Goal: Navigation & Orientation: Find specific page/section

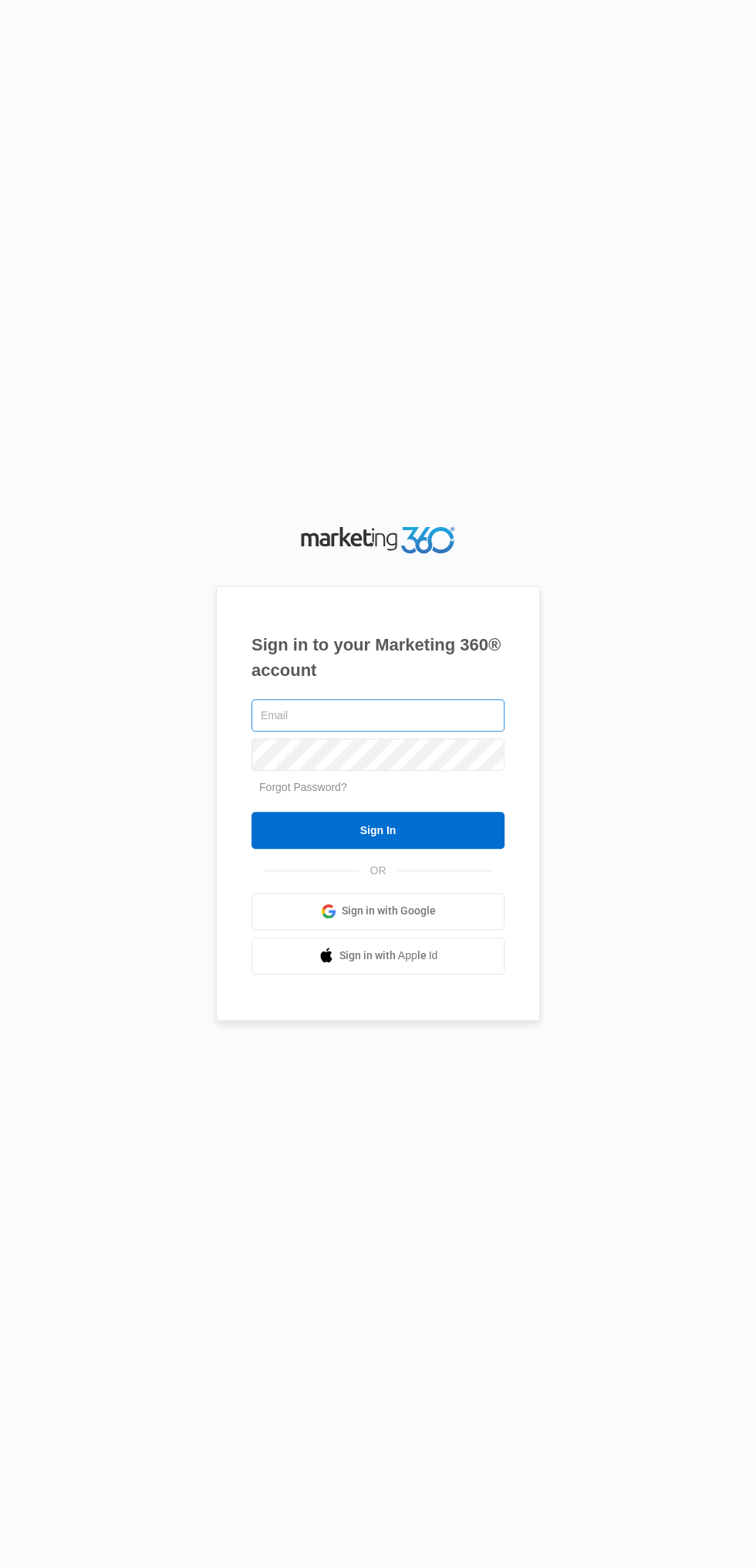
click at [401, 732] on input "text" at bounding box center [378, 715] width 253 height 32
type input "ahunter8817@gmail.com"
click at [251, 812] on input "Sign In" at bounding box center [378, 830] width 253 height 37
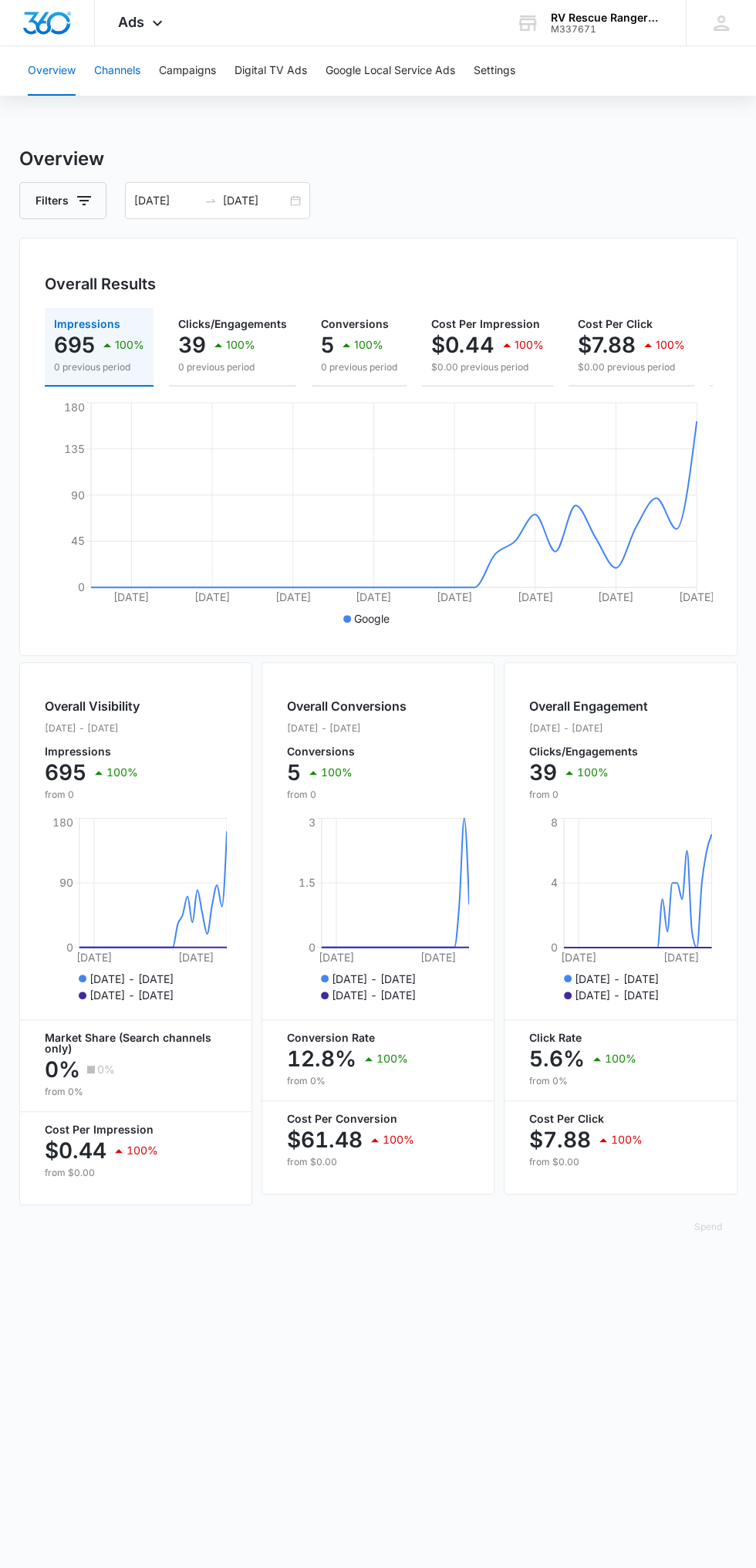
click at [109, 69] on button "Channels" at bounding box center [117, 71] width 46 height 49
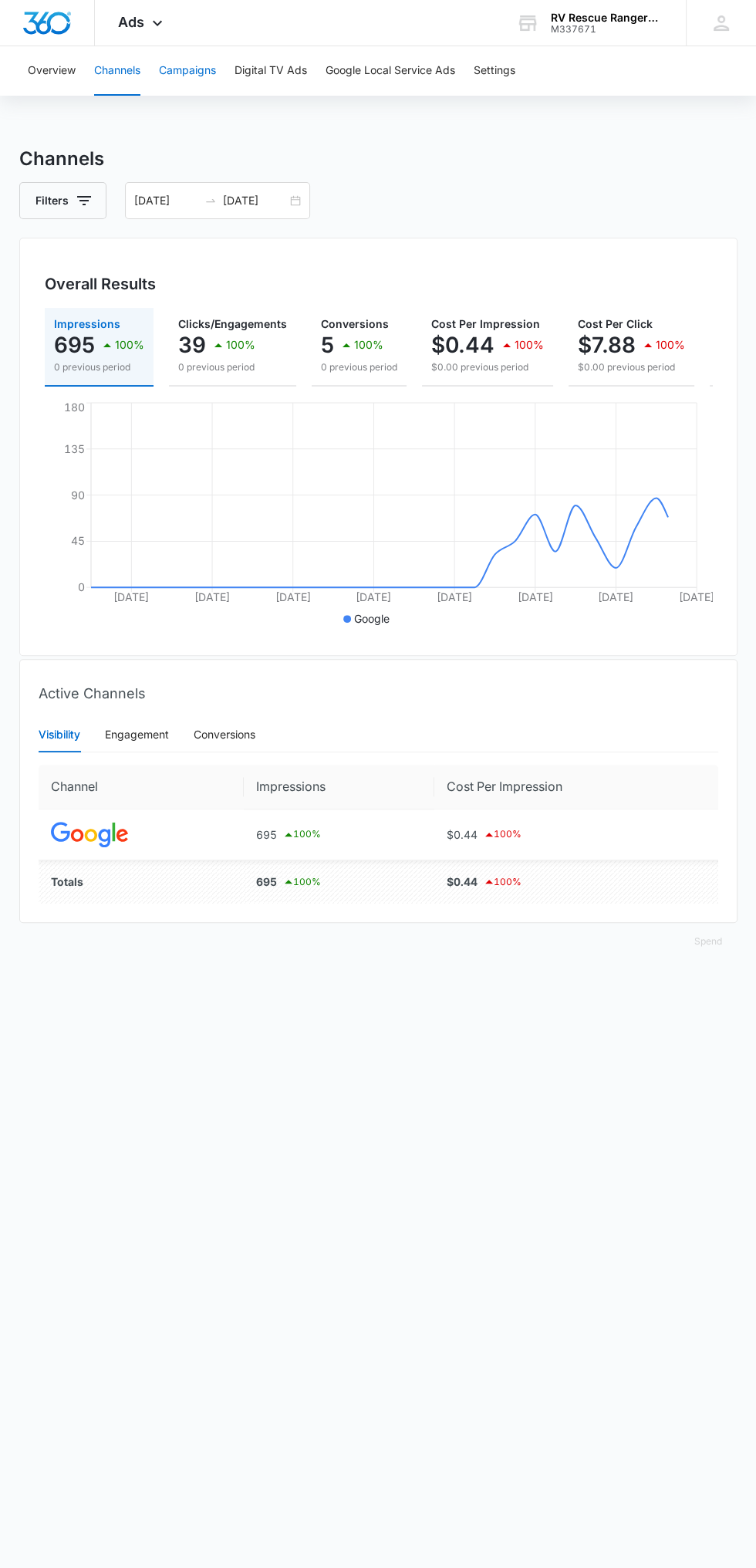
click at [164, 70] on button "Campaigns" at bounding box center [187, 71] width 57 height 49
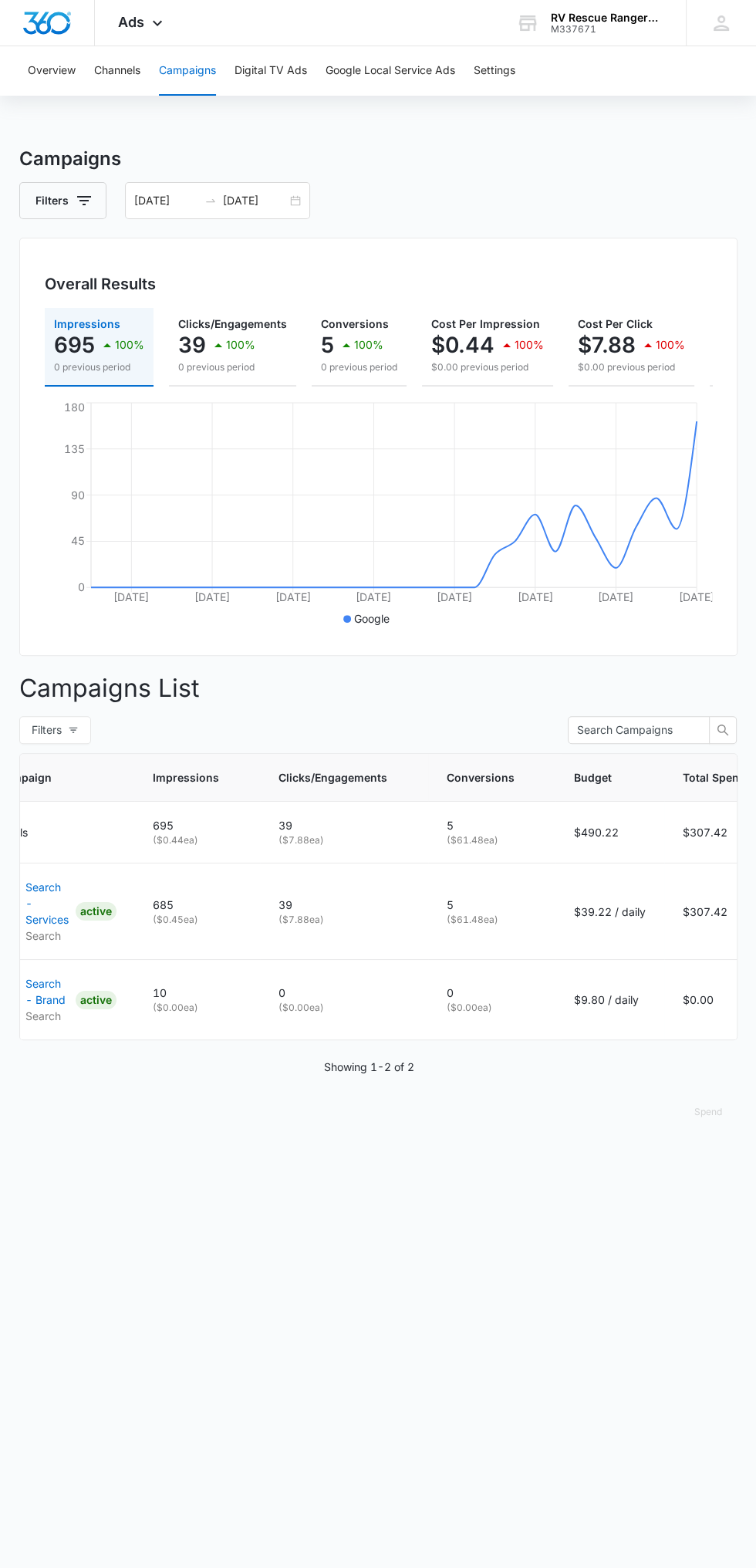
scroll to position [0, 96]
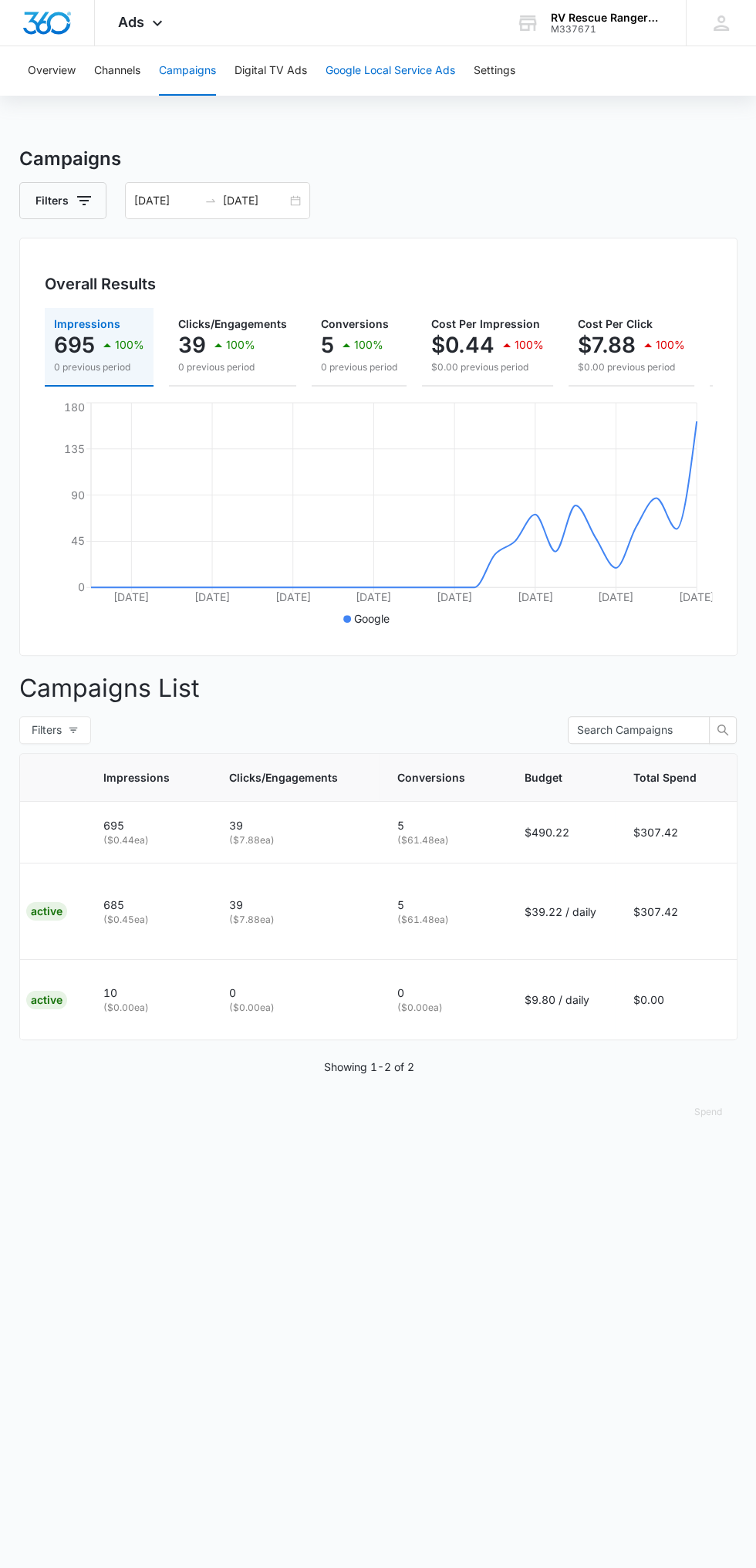
click at [377, 69] on button "Google Local Service Ads" at bounding box center [390, 71] width 130 height 49
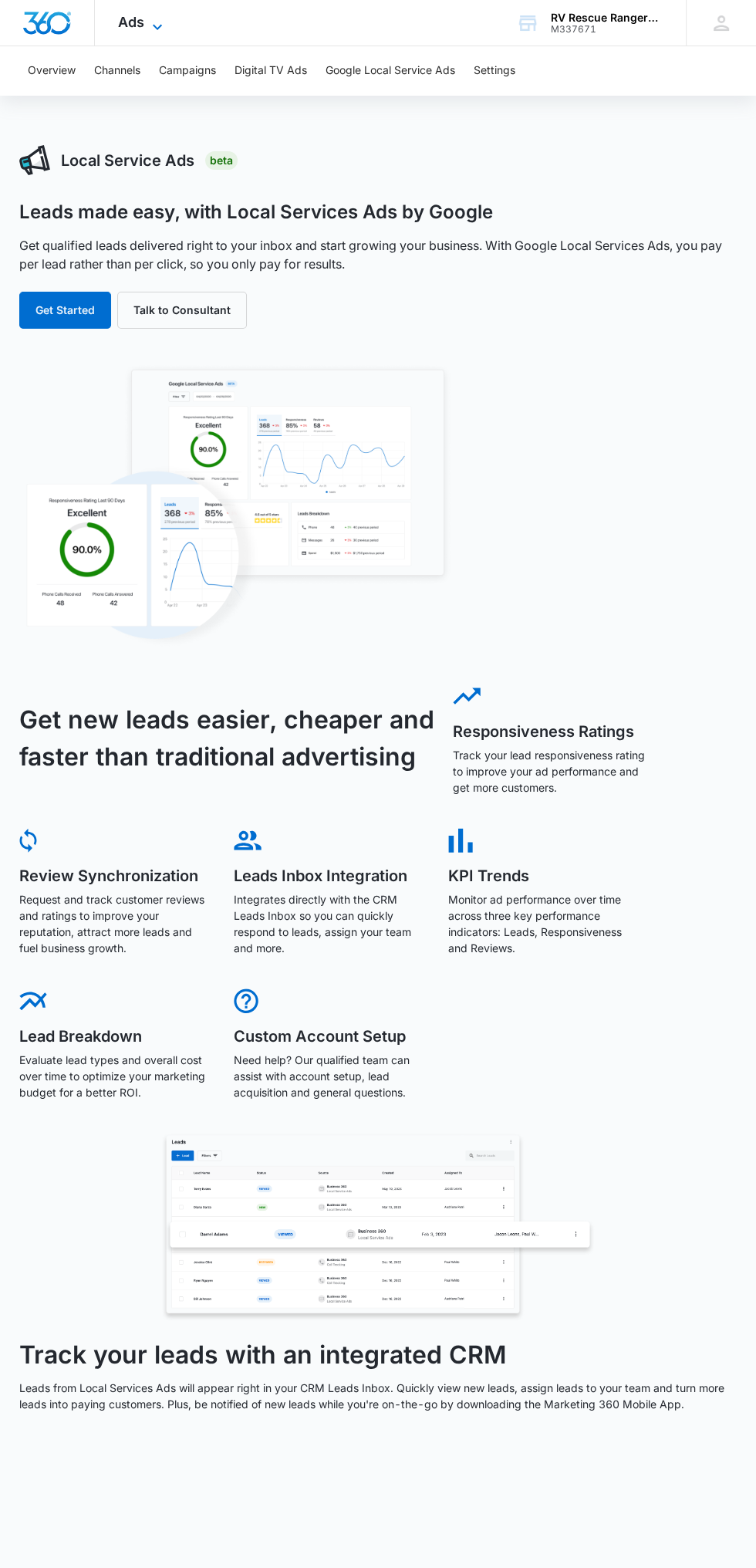
click at [130, 29] on span "Ads" at bounding box center [131, 22] width 26 height 16
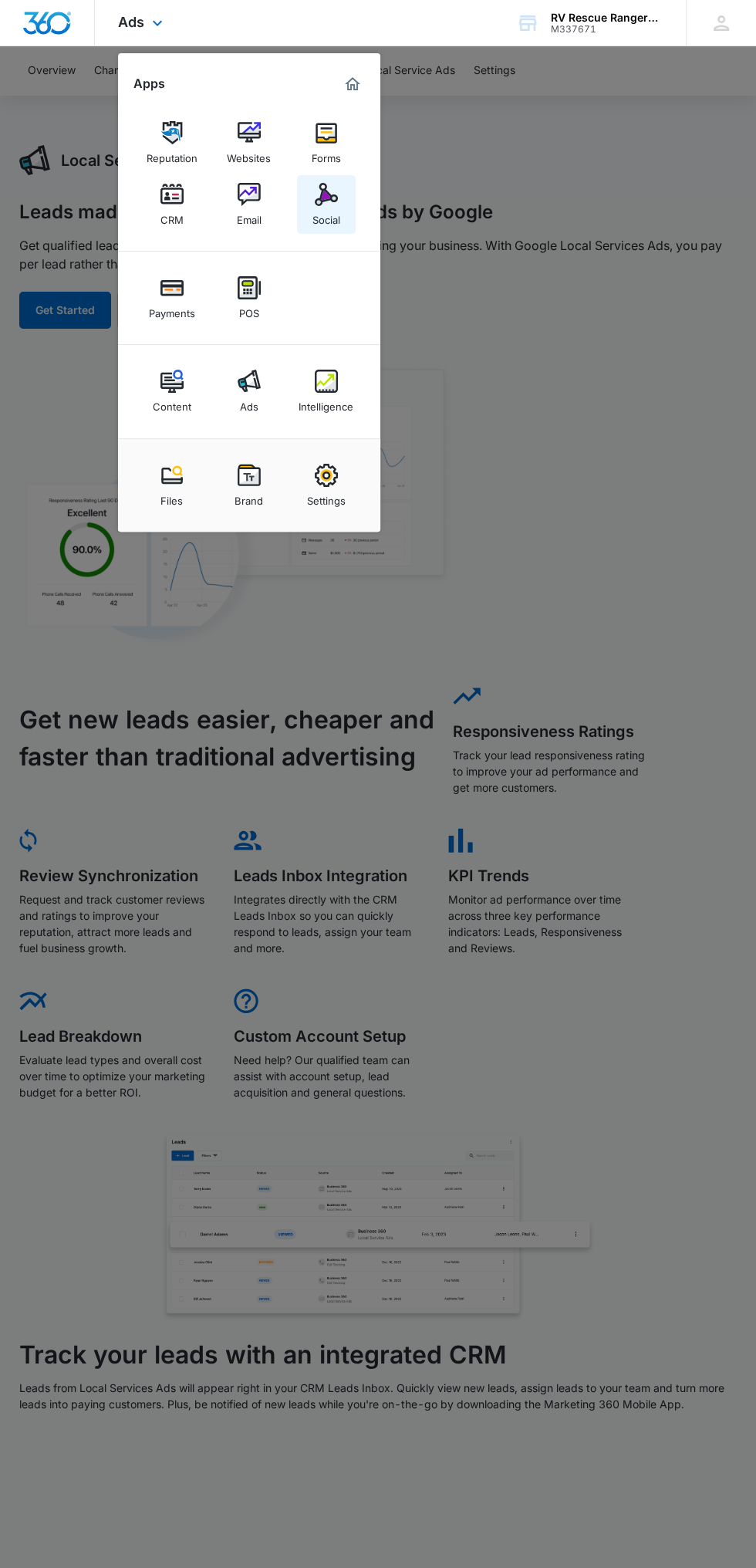
click at [312, 199] on link "Social" at bounding box center [326, 204] width 59 height 59
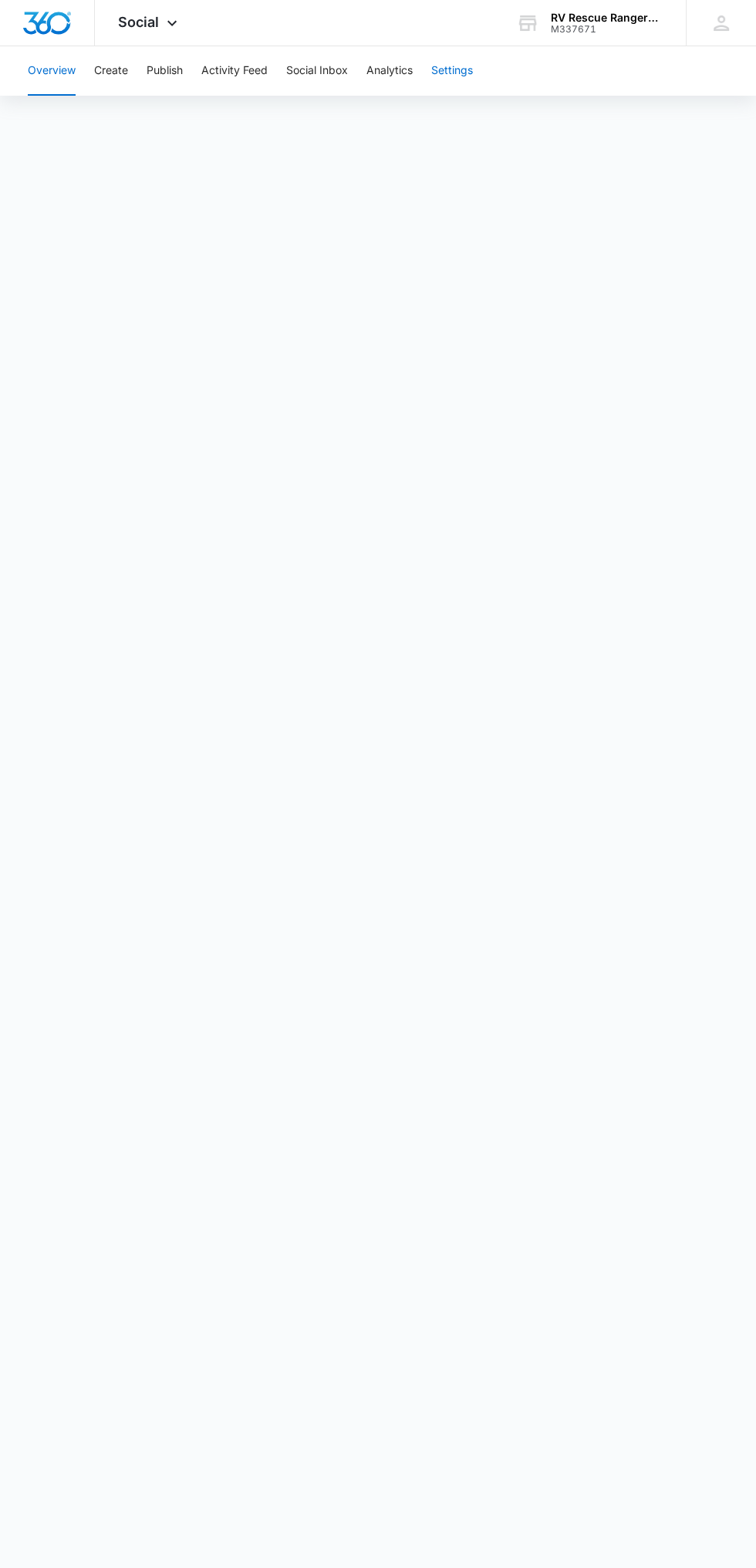
click at [452, 69] on button "Settings" at bounding box center [452, 71] width 42 height 49
click at [343, 69] on button "Social Inbox" at bounding box center [317, 71] width 62 height 49
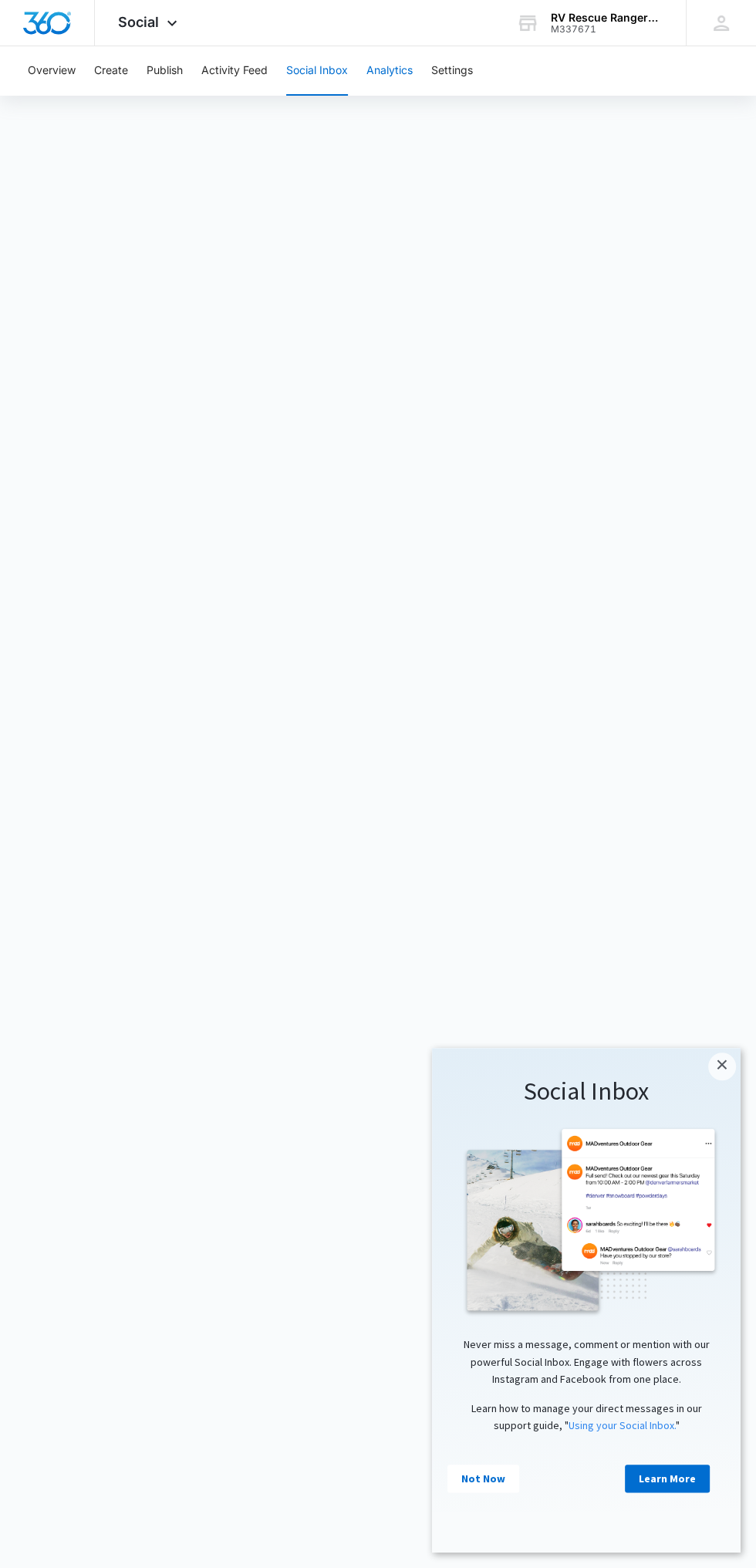
click at [387, 69] on button "Analytics" at bounding box center [390, 71] width 46 height 49
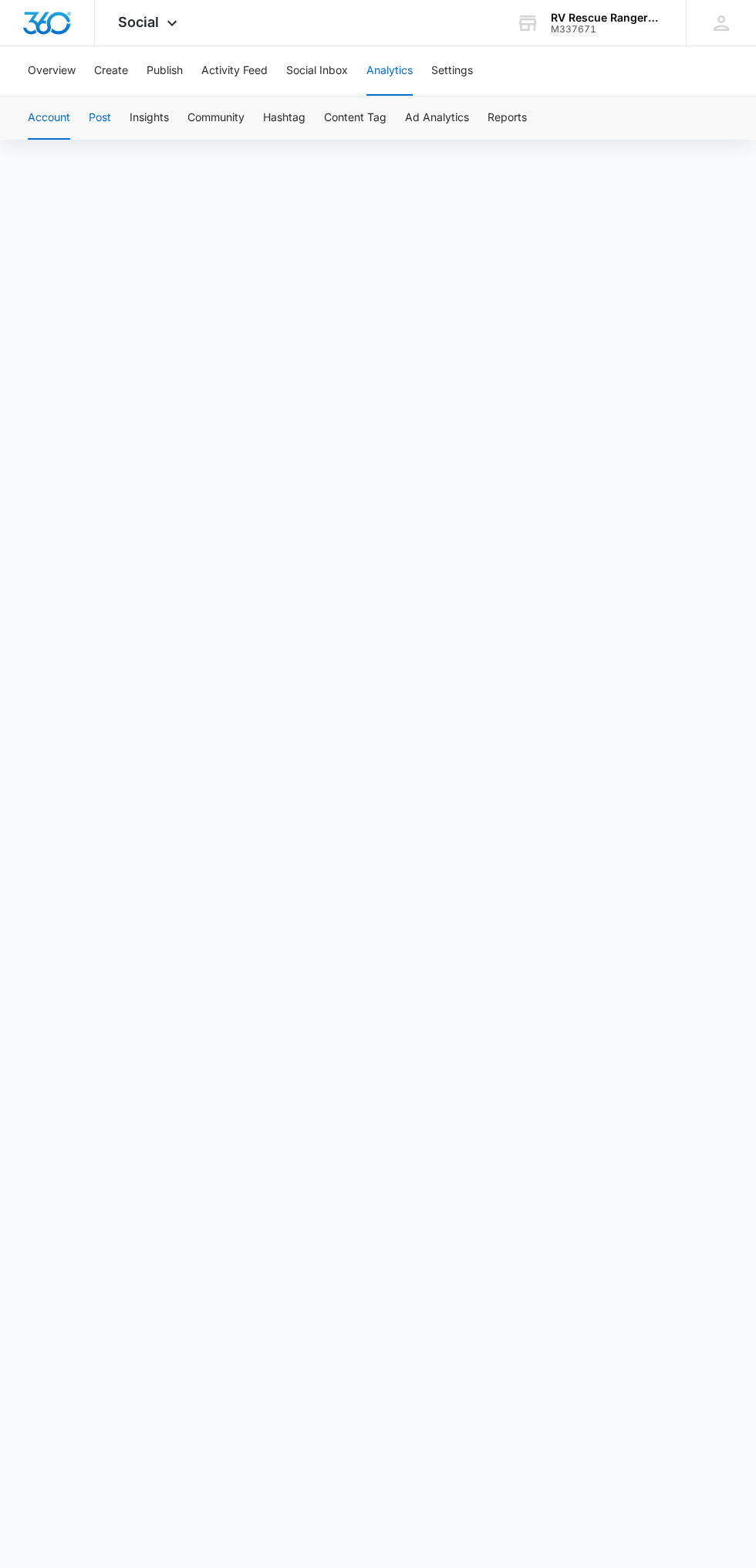
click at [100, 117] on button "Post" at bounding box center [100, 118] width 22 height 43
click at [133, 110] on button "Insights" at bounding box center [149, 118] width 39 height 43
click at [69, 86] on button "Overview" at bounding box center [52, 71] width 48 height 49
click at [170, 25] on icon at bounding box center [172, 26] width 9 height 5
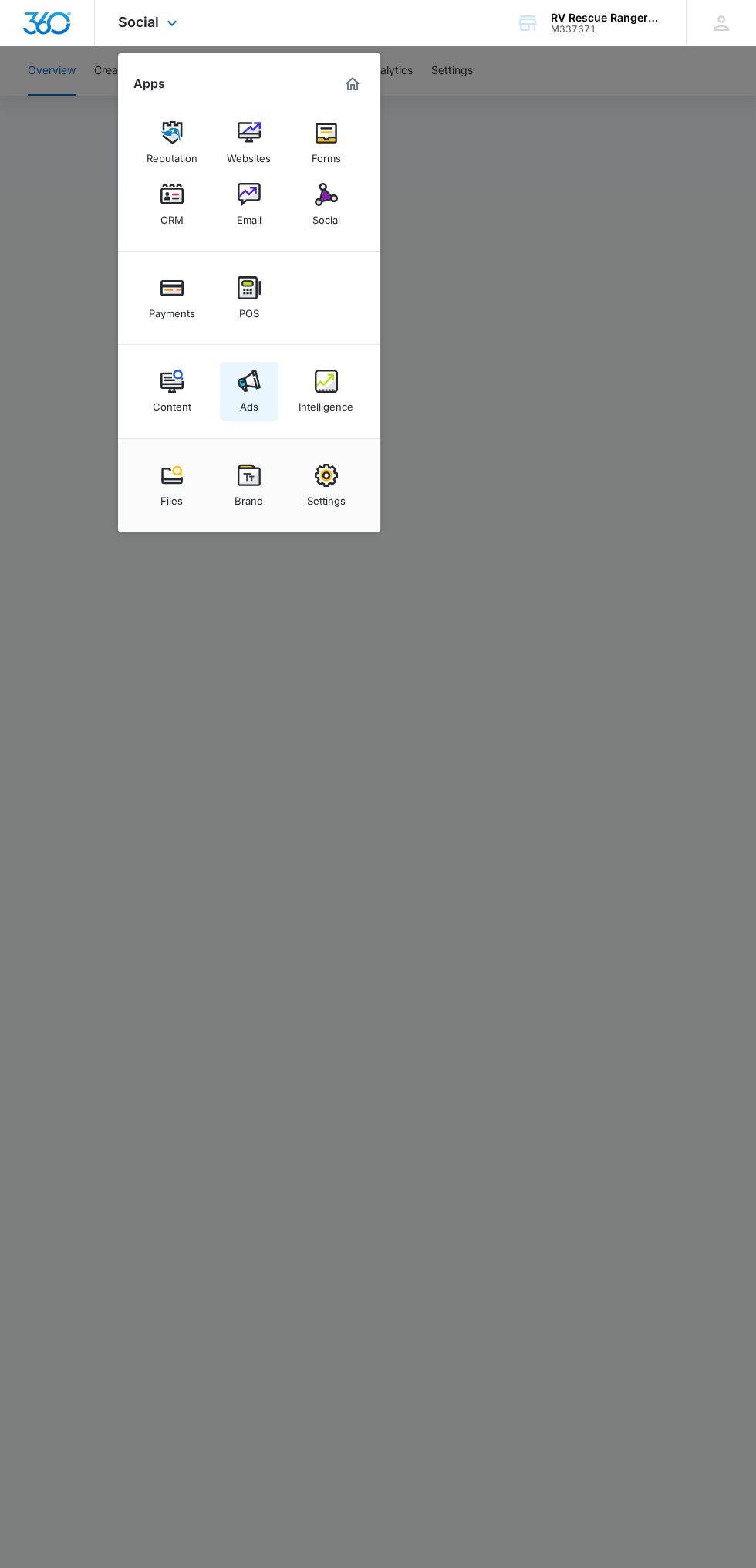
click at [257, 392] on img at bounding box center [249, 381] width 23 height 23
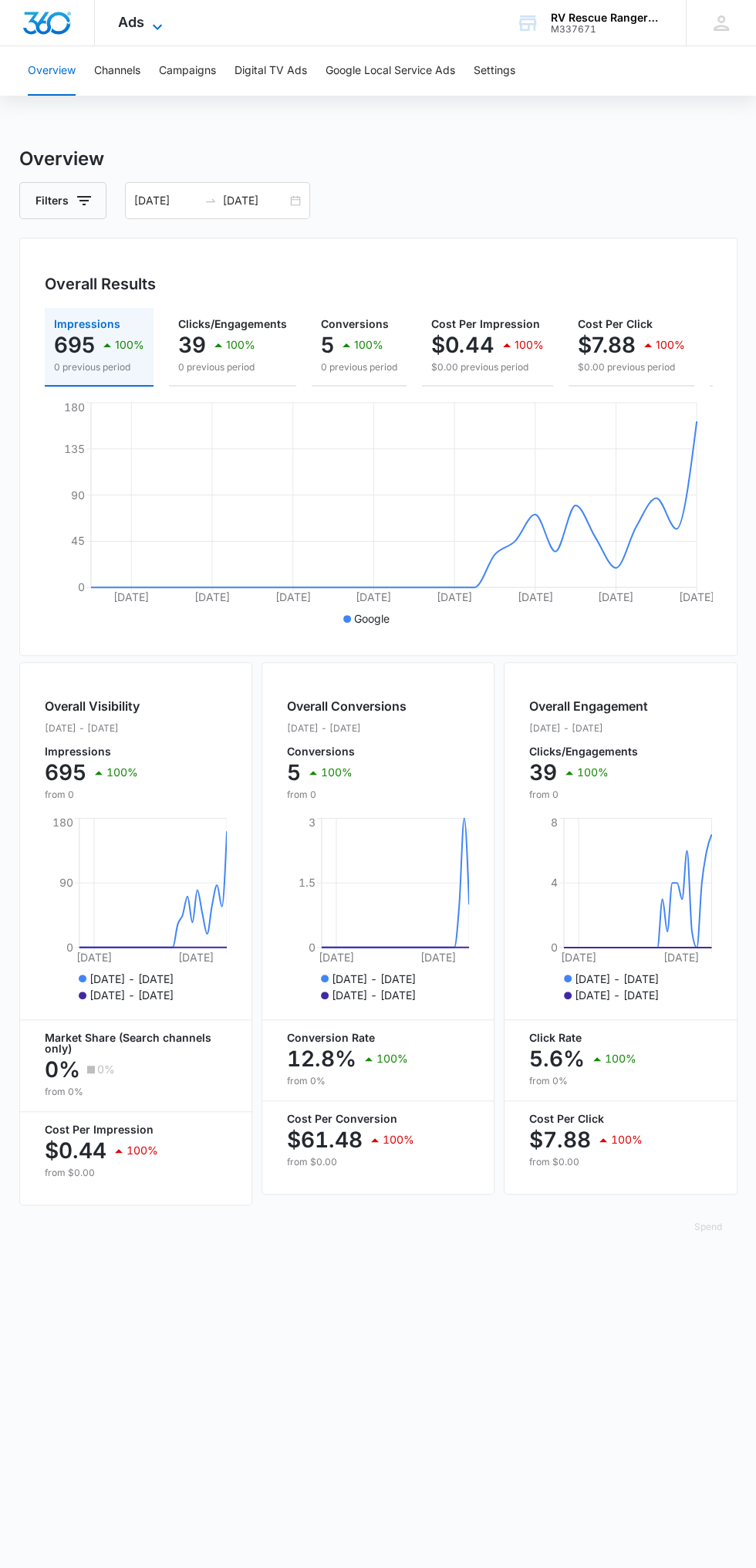
click at [132, 22] on span "Ads" at bounding box center [131, 22] width 26 height 16
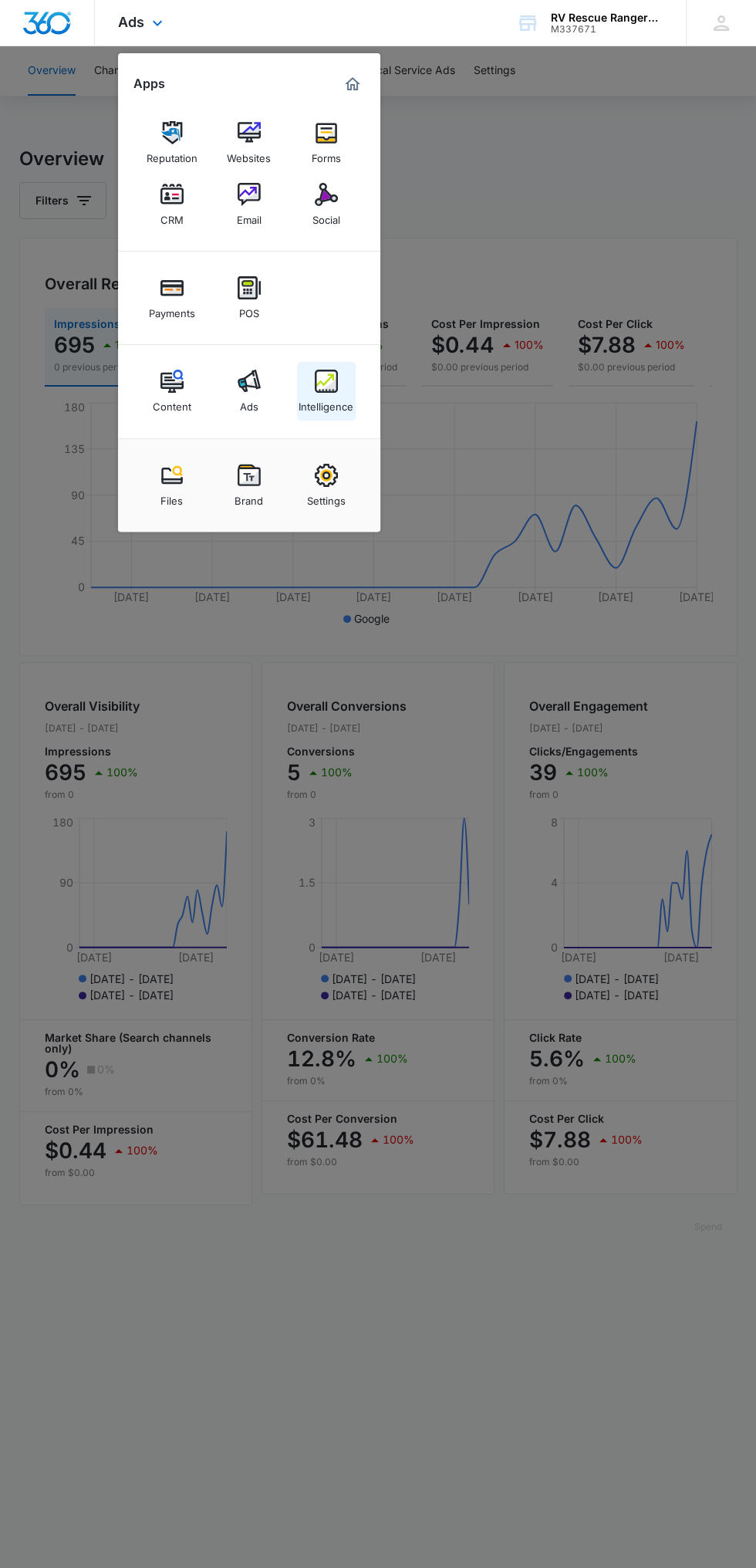
click at [332, 377] on img at bounding box center [326, 381] width 23 height 23
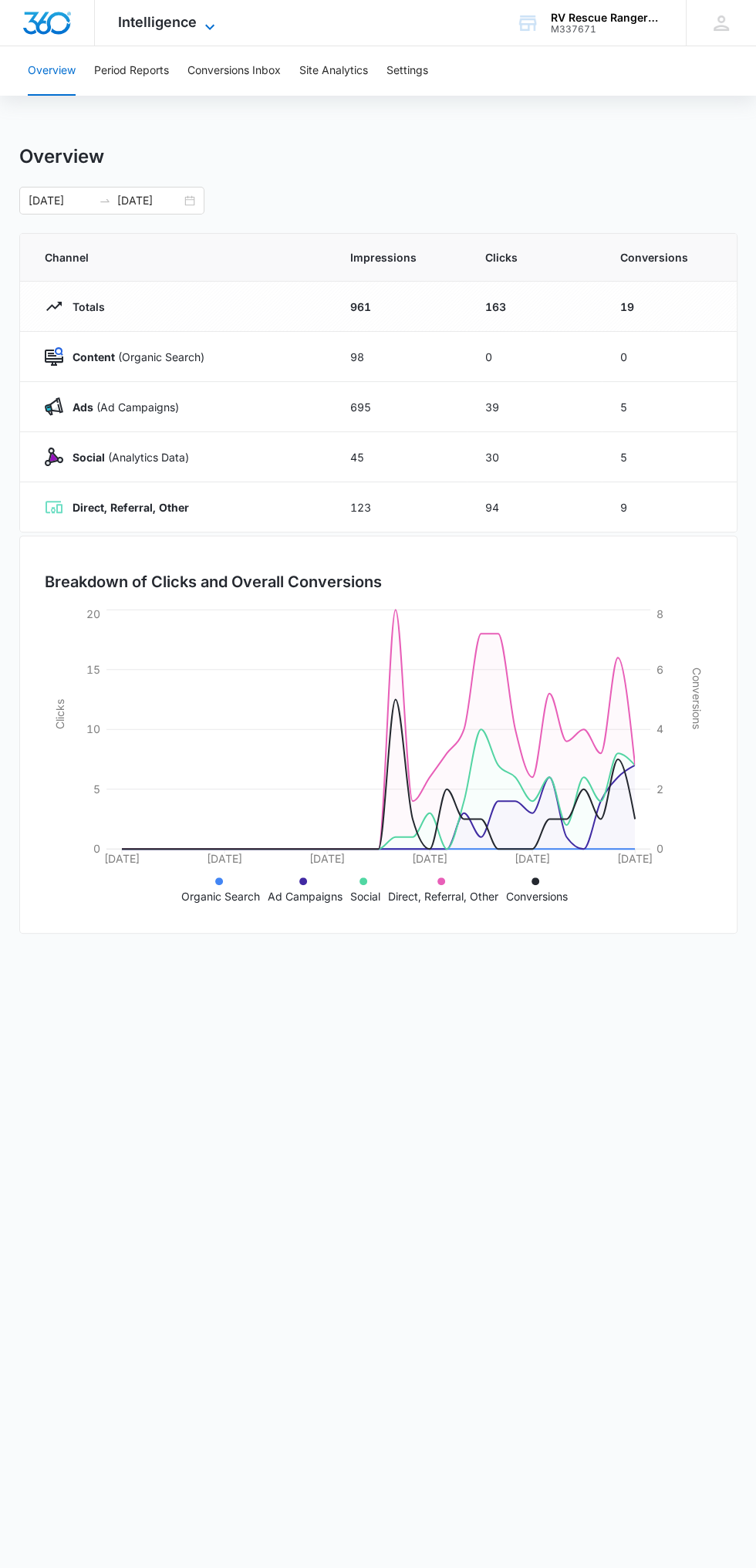
click at [163, 23] on span "Intelligence" at bounding box center [157, 22] width 79 height 16
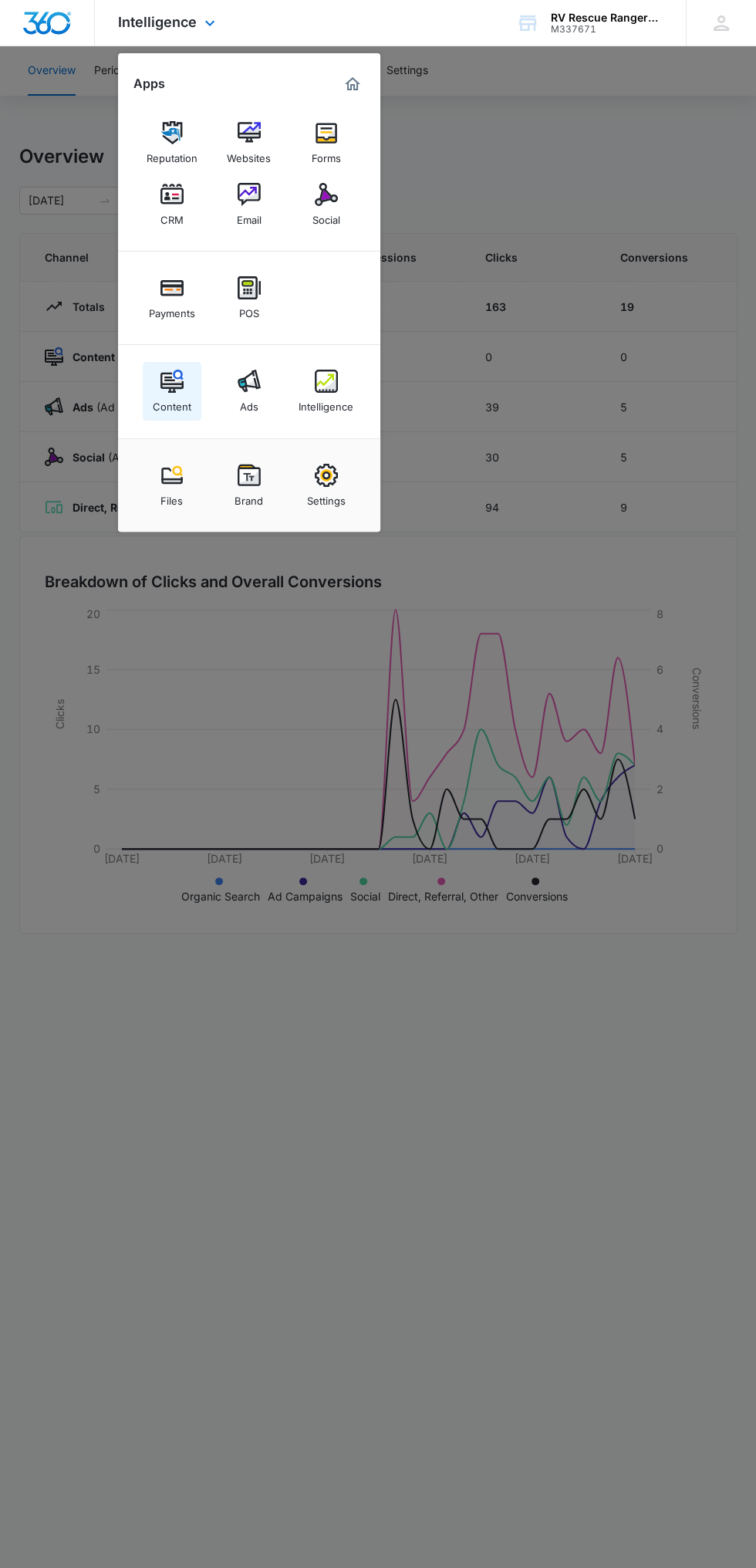
click at [174, 402] on div "Content" at bounding box center [172, 403] width 39 height 20
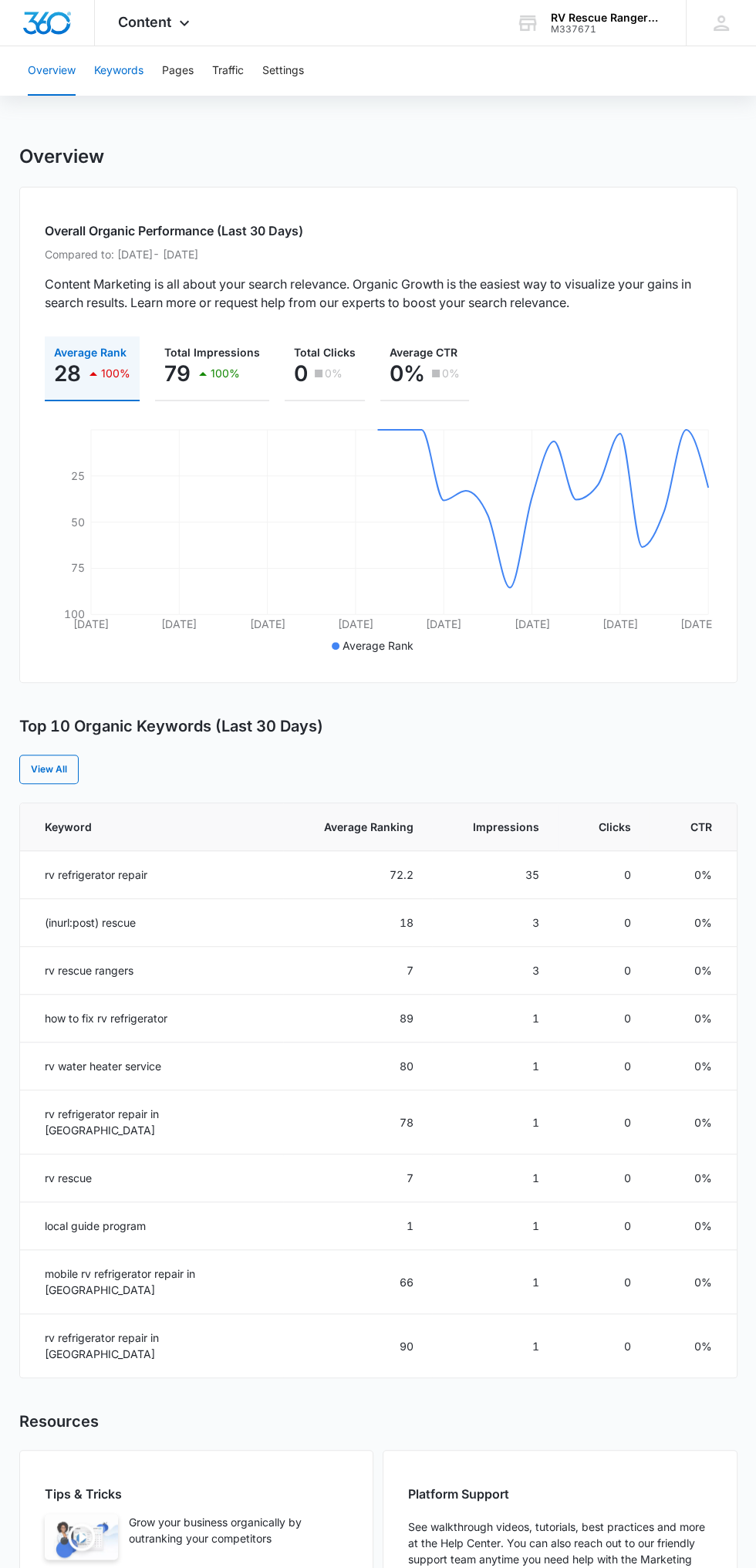
click at [130, 74] on button "Keywords" at bounding box center [119, 71] width 49 height 49
